Goal: Task Accomplishment & Management: Use online tool/utility

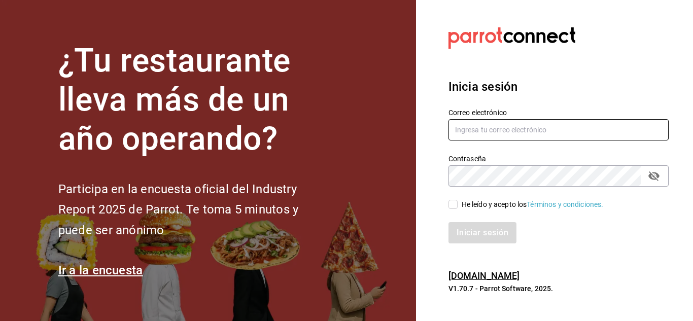
type input "[EMAIL_ADDRESS][PERSON_NAME][DOMAIN_NAME]"
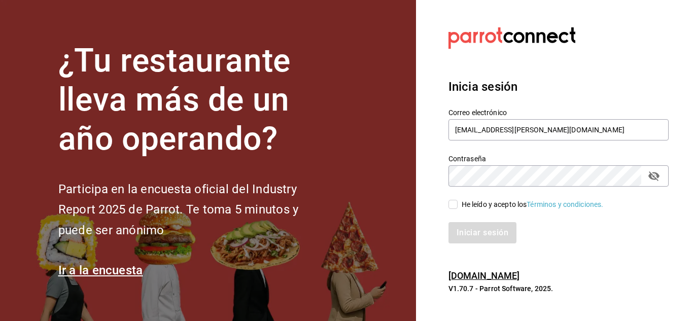
click at [454, 203] on input "He leído y acepto los Términos y condiciones." at bounding box center [452, 204] width 9 height 9
checkbox input "true"
click at [468, 228] on button "Iniciar sesión" at bounding box center [482, 232] width 69 height 21
